Goal: Information Seeking & Learning: Learn about a topic

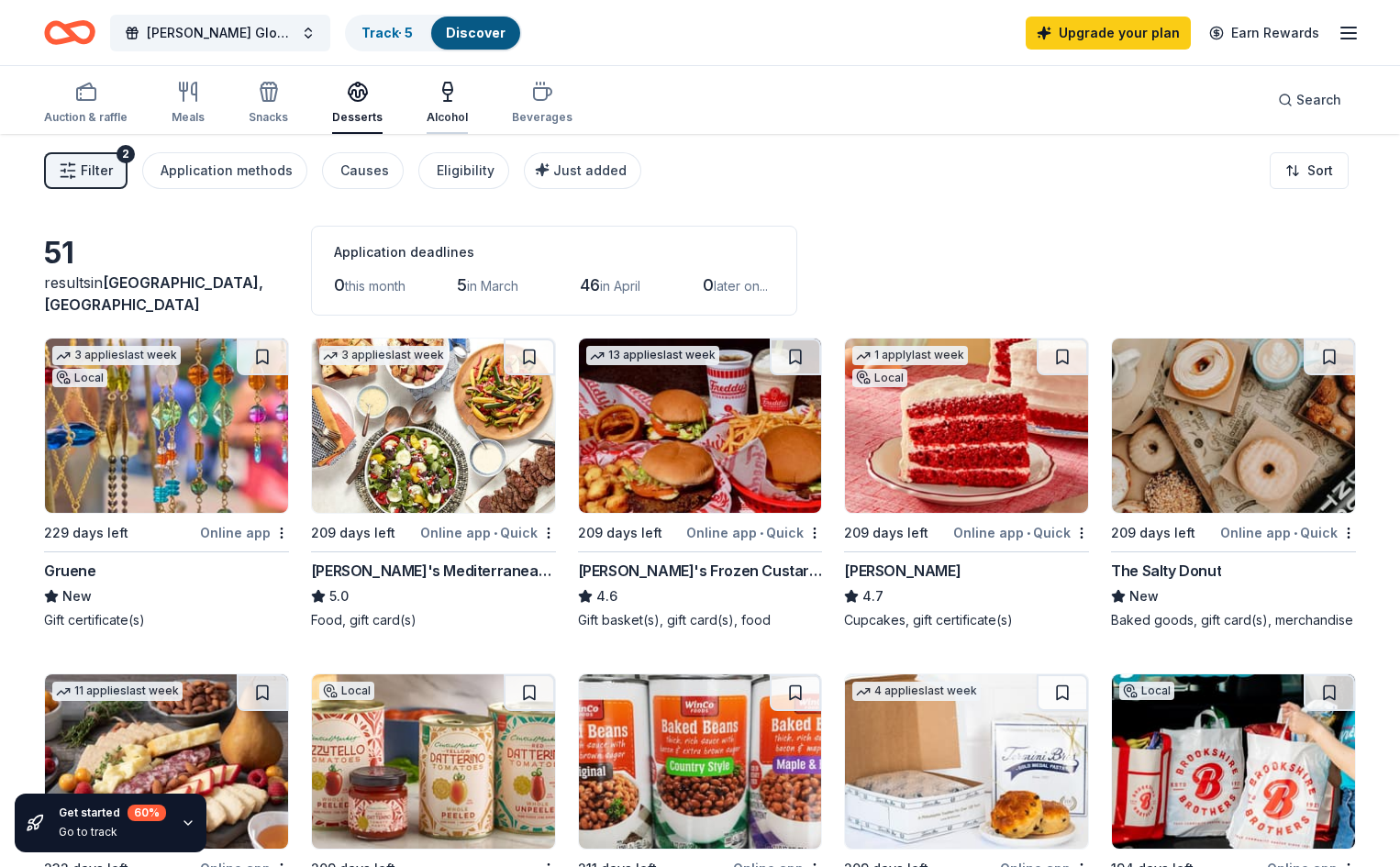
click at [467, 113] on div "Alcohol" at bounding box center [447, 117] width 41 height 15
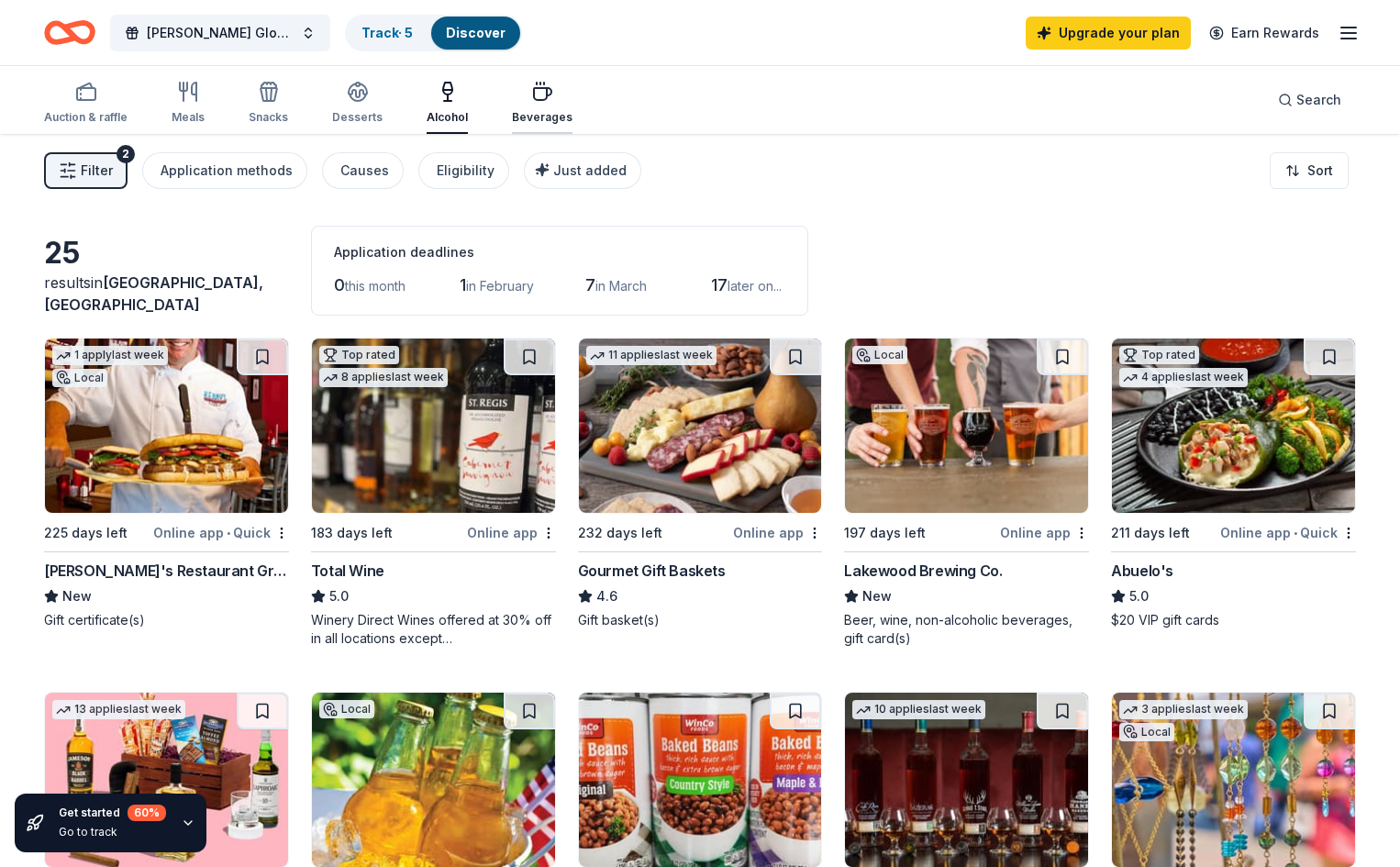
click at [551, 100] on icon "button" at bounding box center [542, 94] width 18 height 12
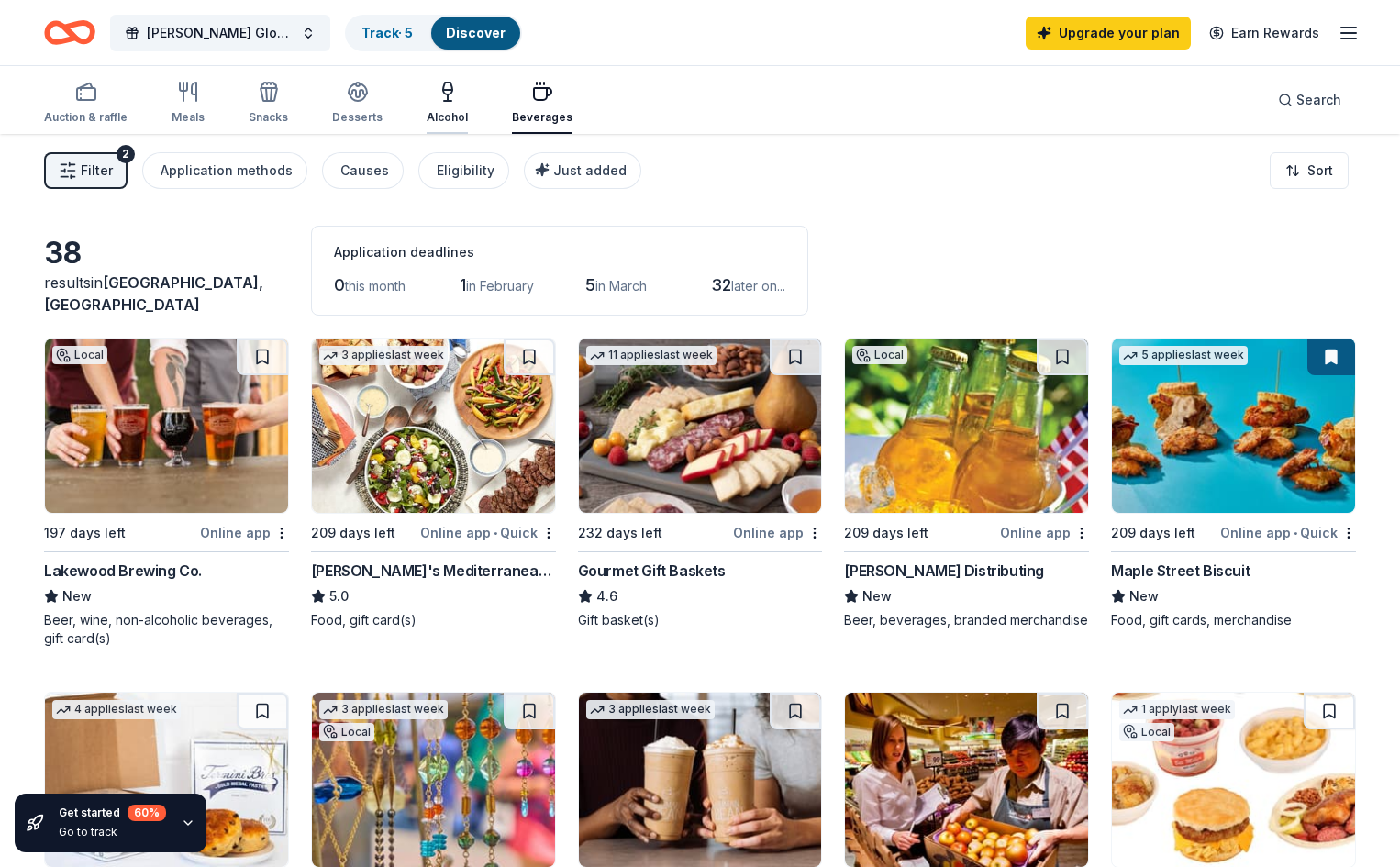
click at [467, 106] on div "Alcohol" at bounding box center [447, 102] width 41 height 44
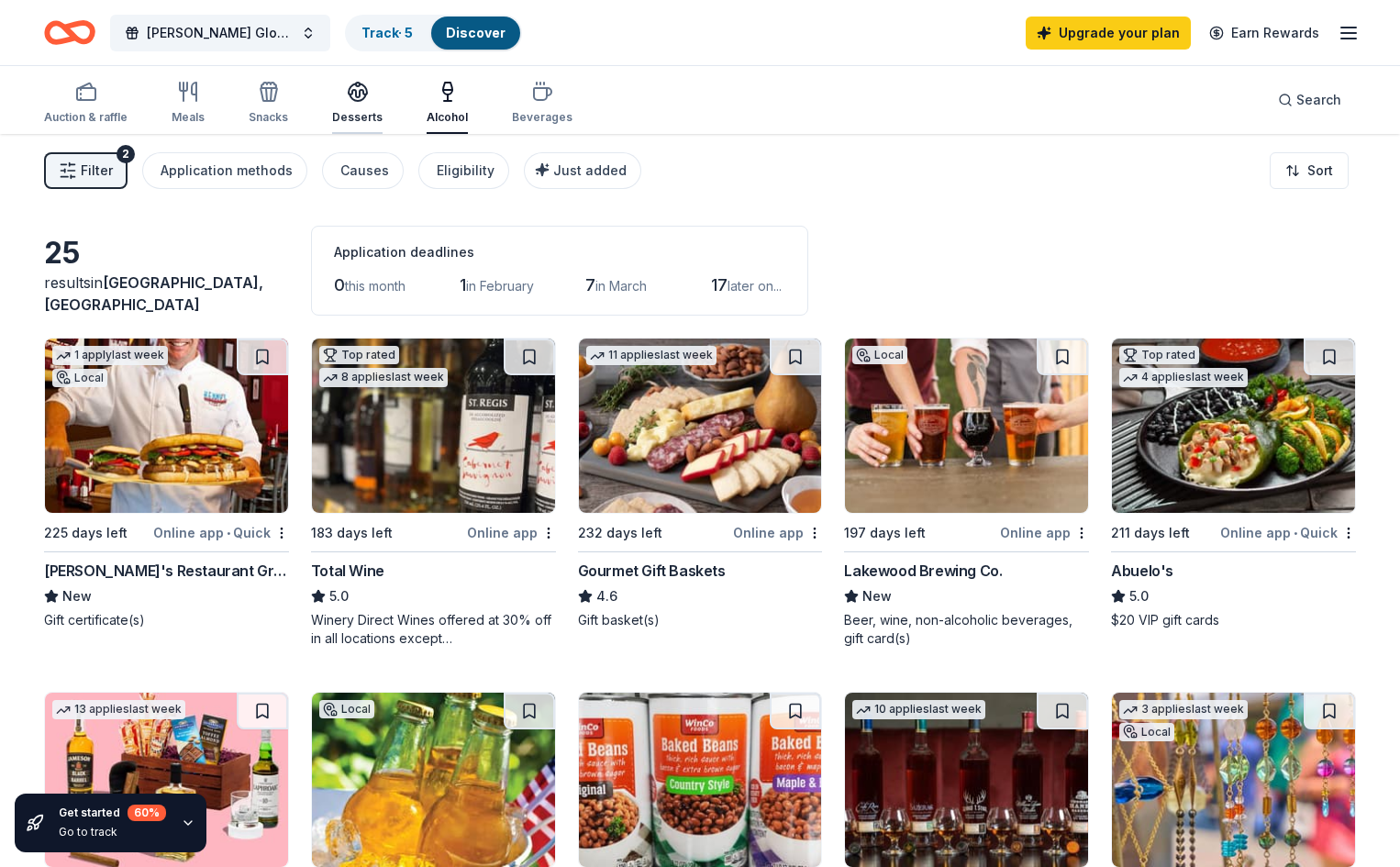
click at [370, 88] on div "button" at bounding box center [357, 92] width 50 height 22
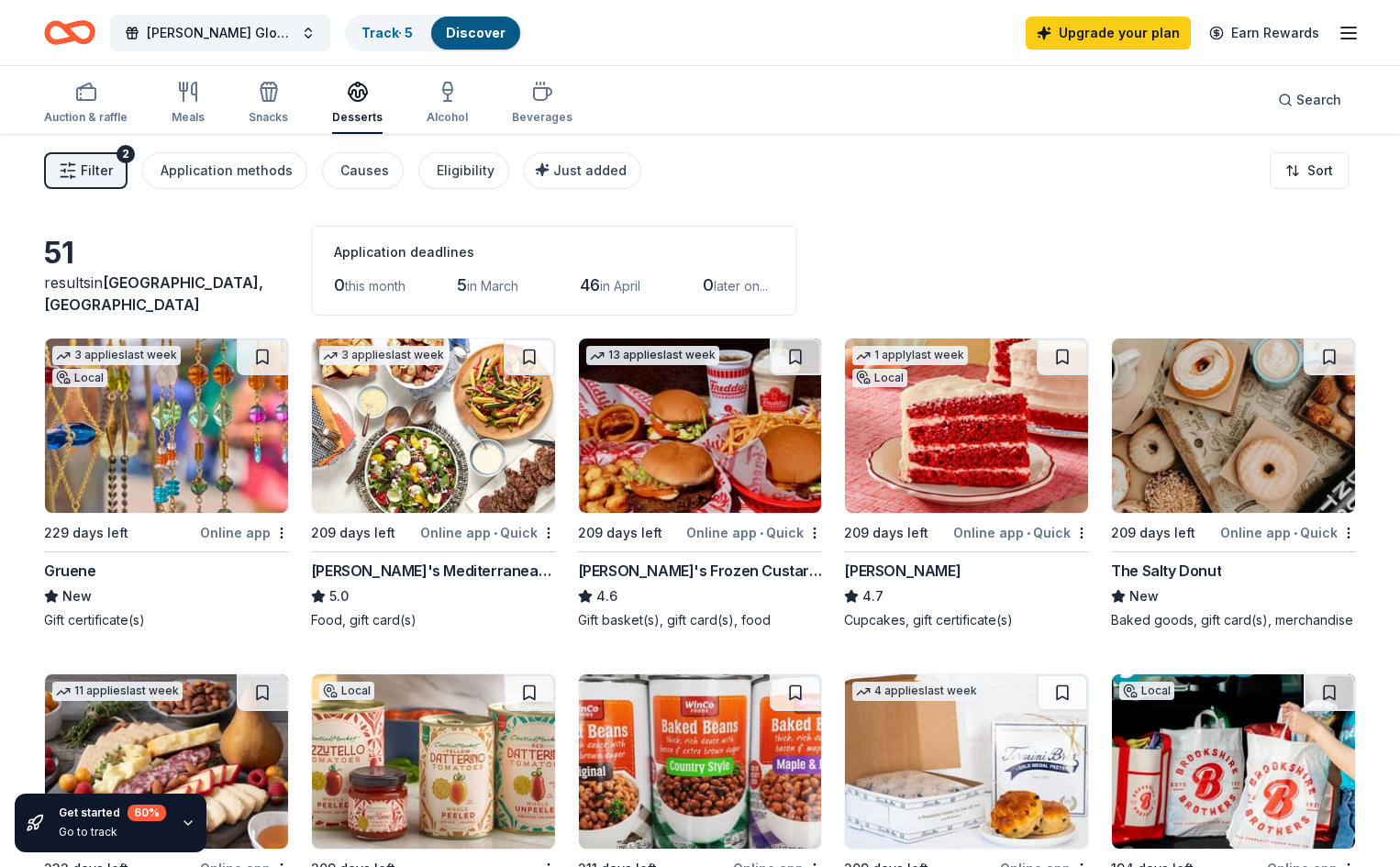
click at [95, 32] on icon "Home" at bounding box center [69, 33] width 51 height 43
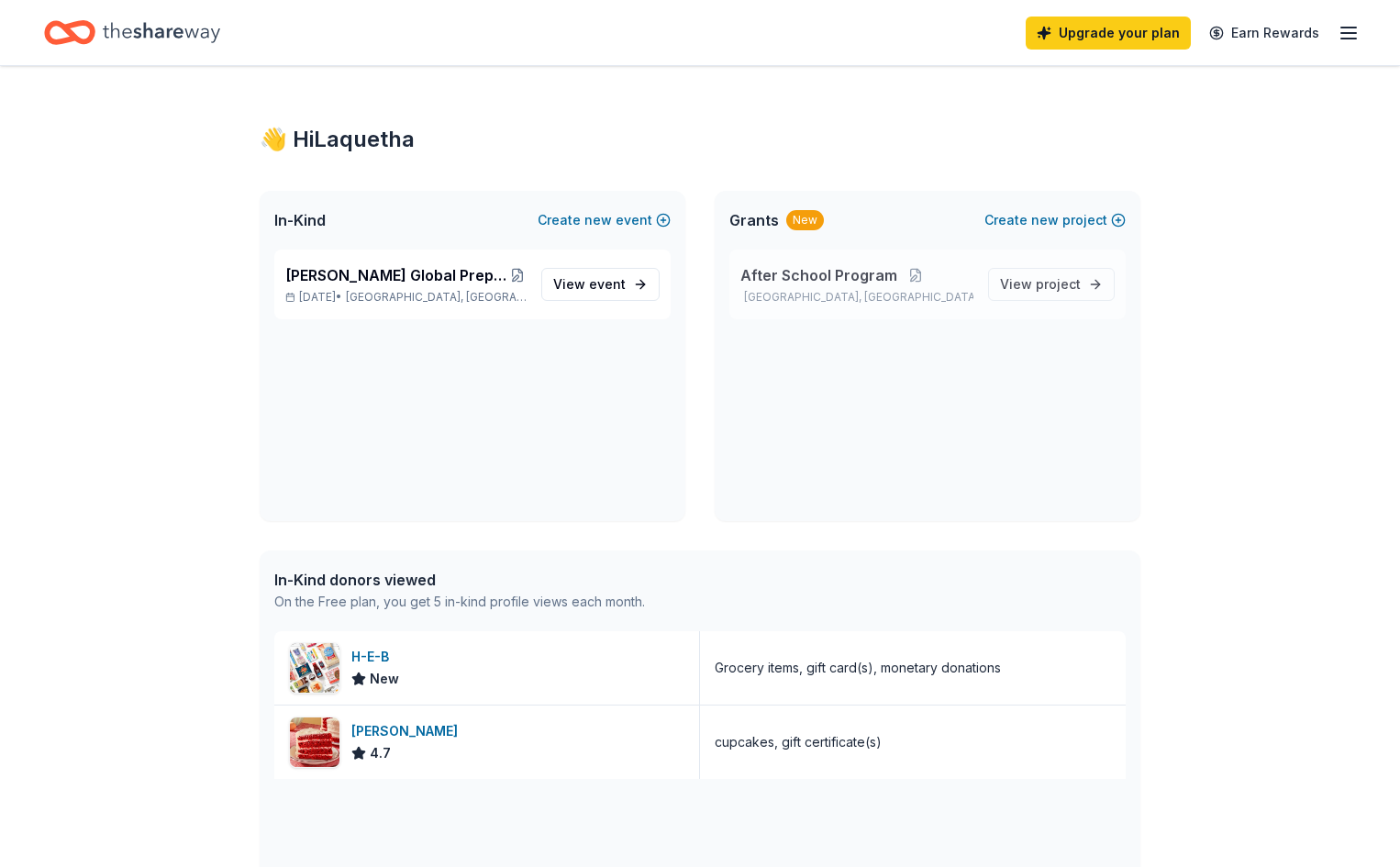
click at [832, 275] on span "After School Program" at bounding box center [818, 276] width 156 height 22
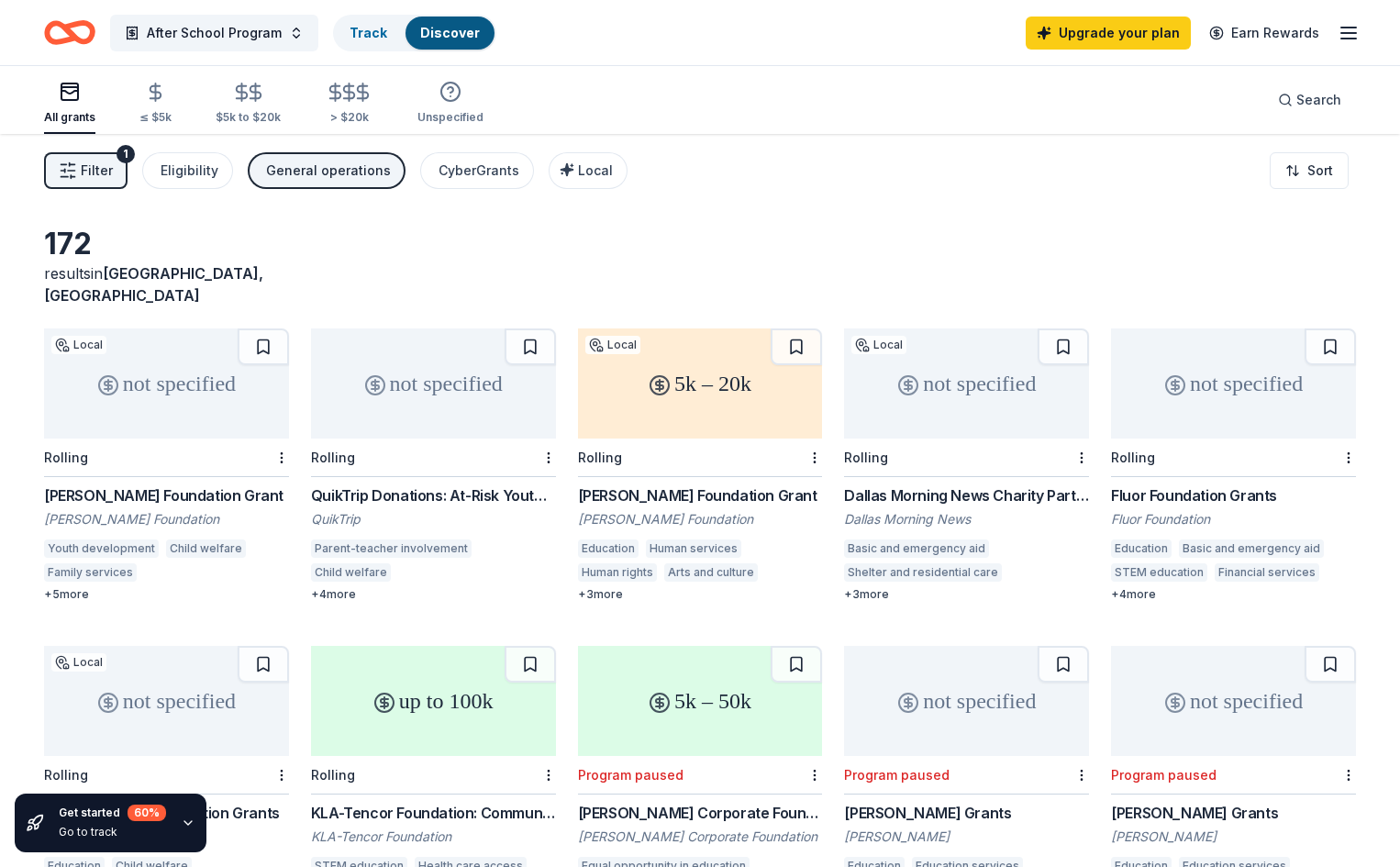
click at [363, 458] on div "not specified Rolling QuikTrip Donations: At-Risk Youth and Early Childhood Edu…" at bounding box center [433, 466] width 245 height 274
click at [467, 405] on div "not specified" at bounding box center [433, 384] width 245 height 110
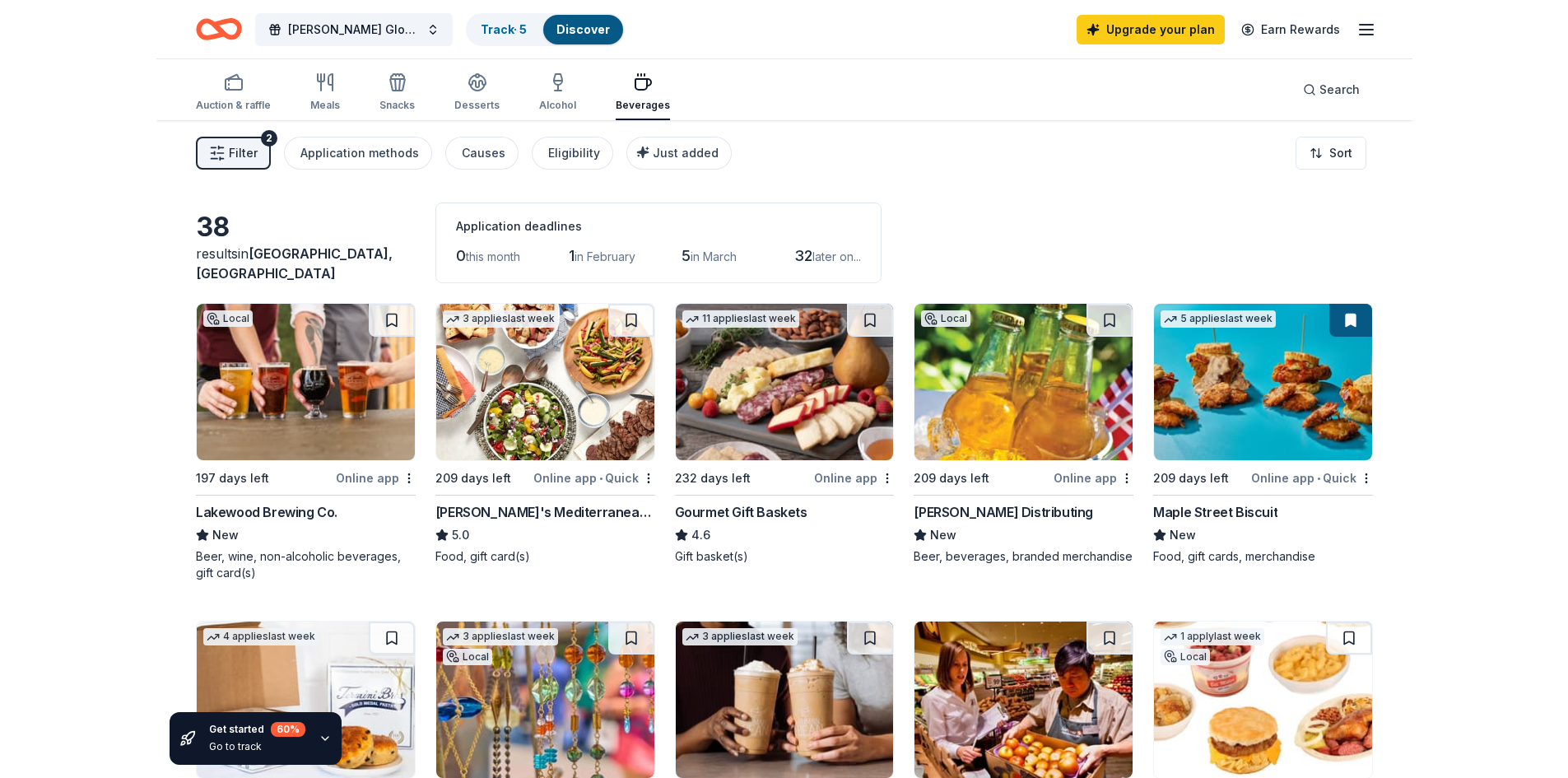
scroll to position [659, 0]
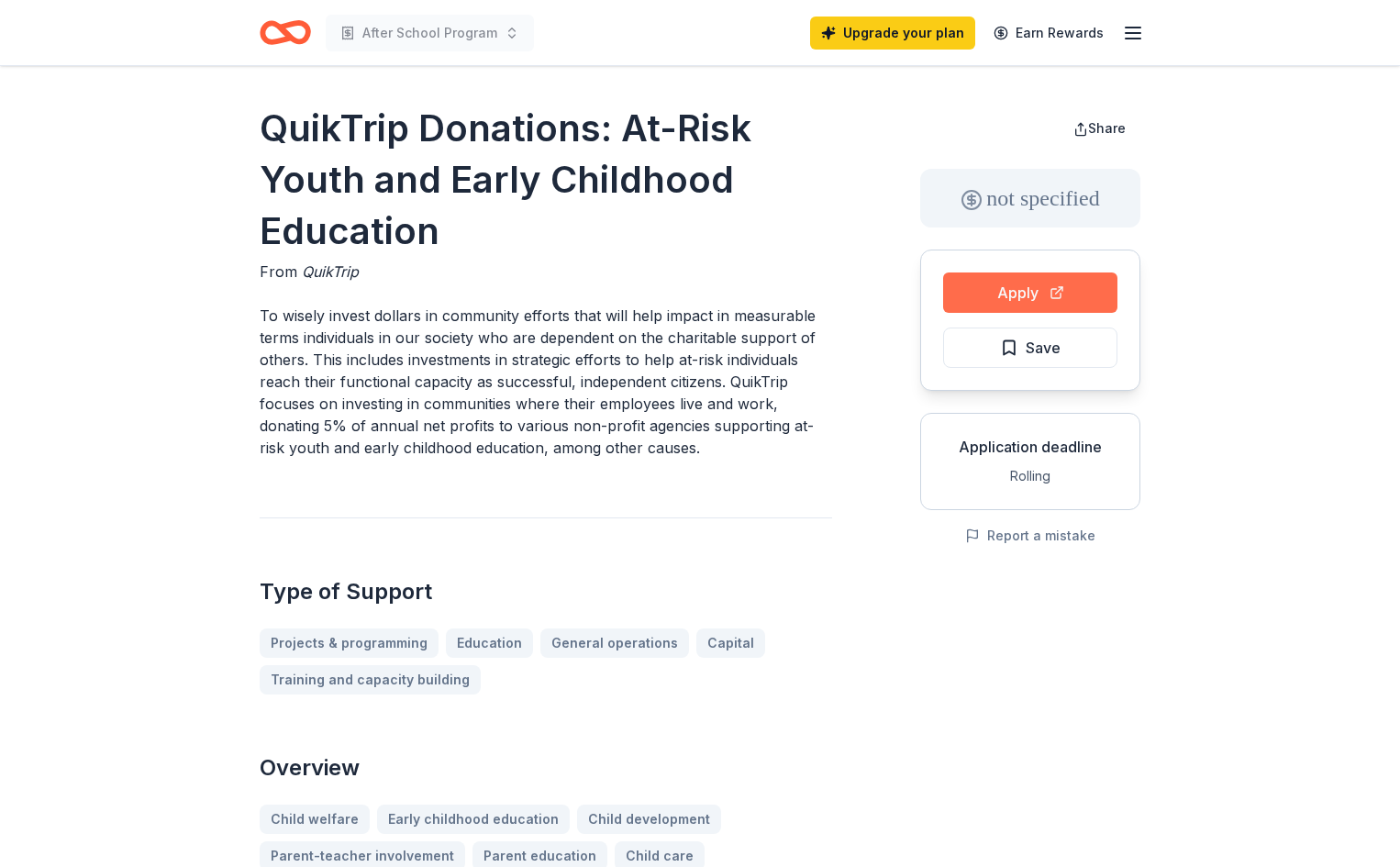
click at [1012, 291] on button "Apply" at bounding box center [1030, 292] width 174 height 40
